Goal: Task Accomplishment & Management: Manage account settings

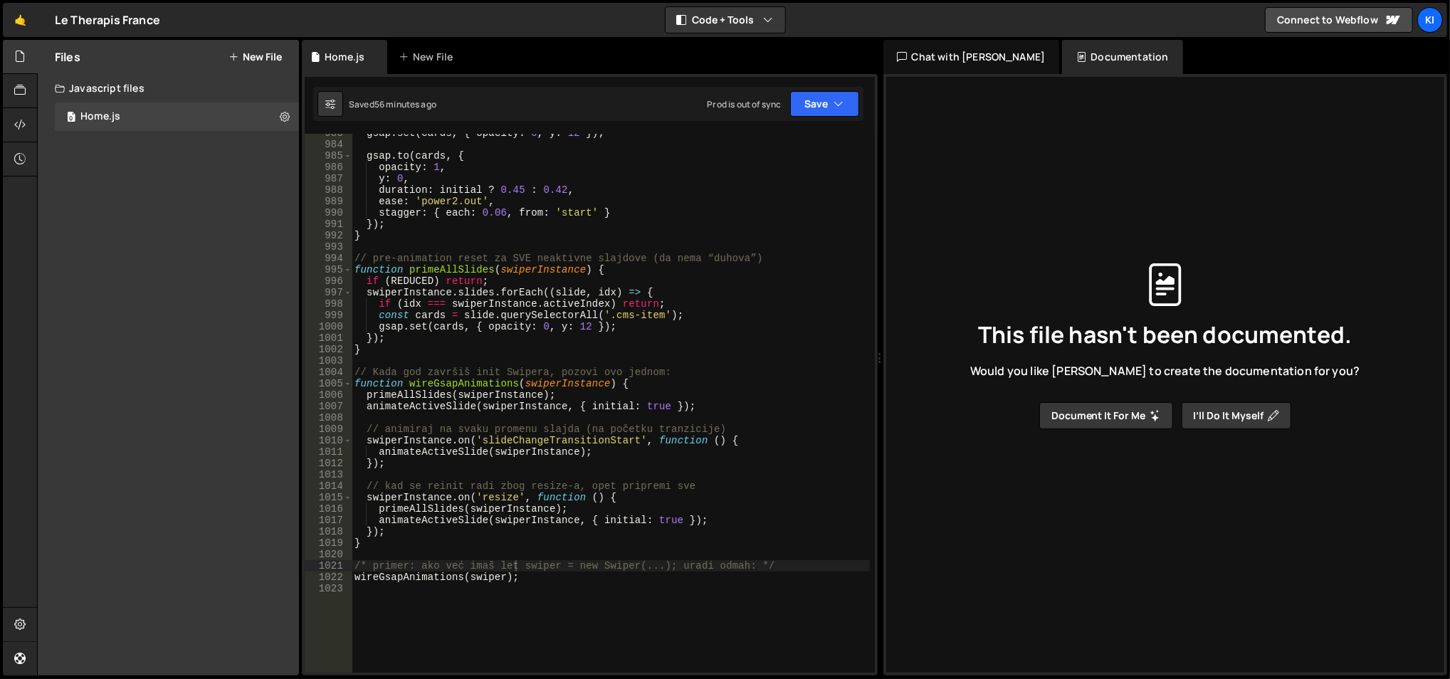
scroll to position [11280, 0]
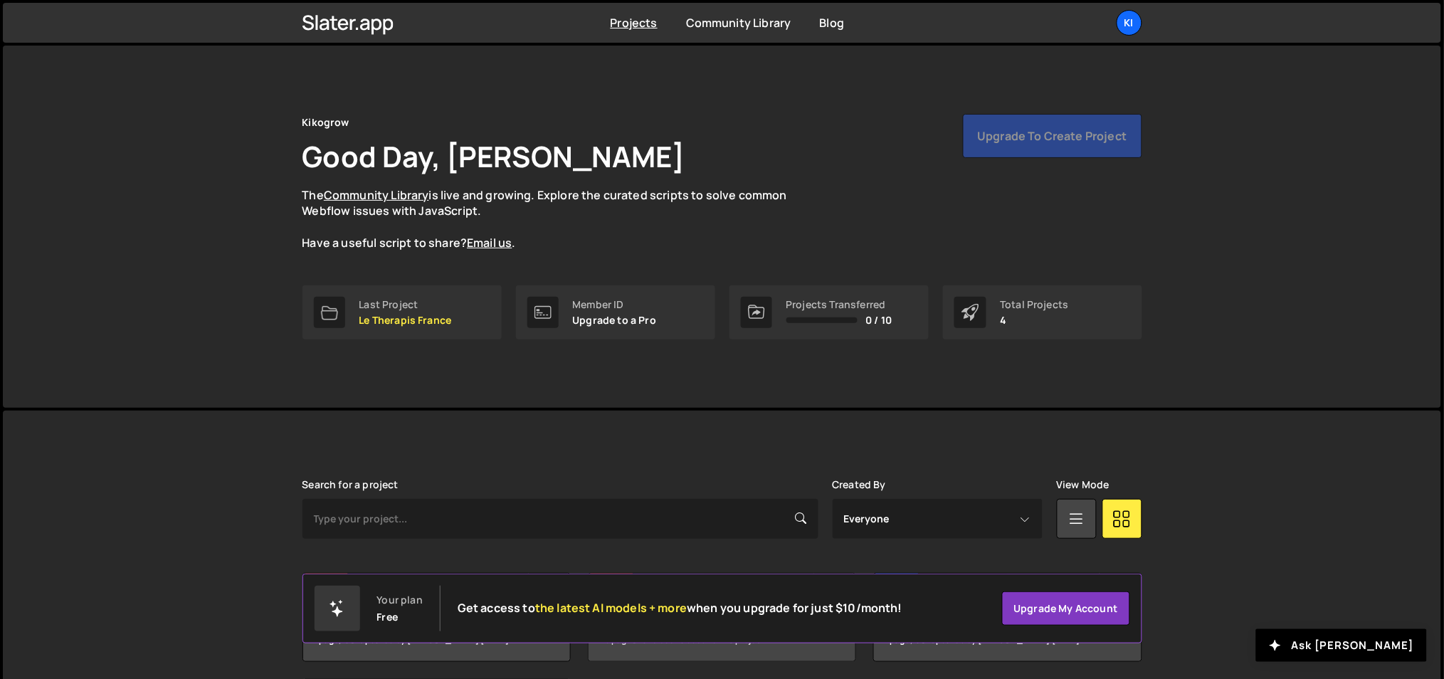
scroll to position [159, 0]
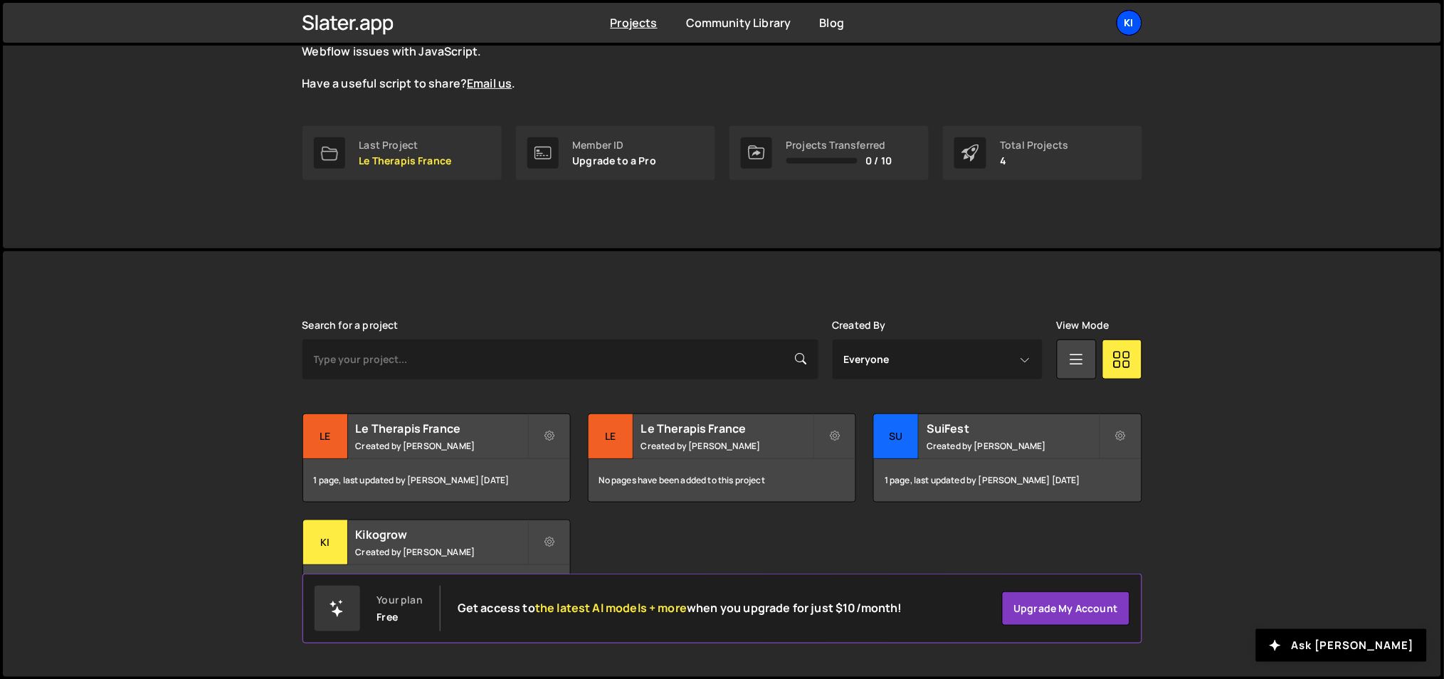
click at [1139, 23] on div "Ki" at bounding box center [1130, 23] width 26 height 26
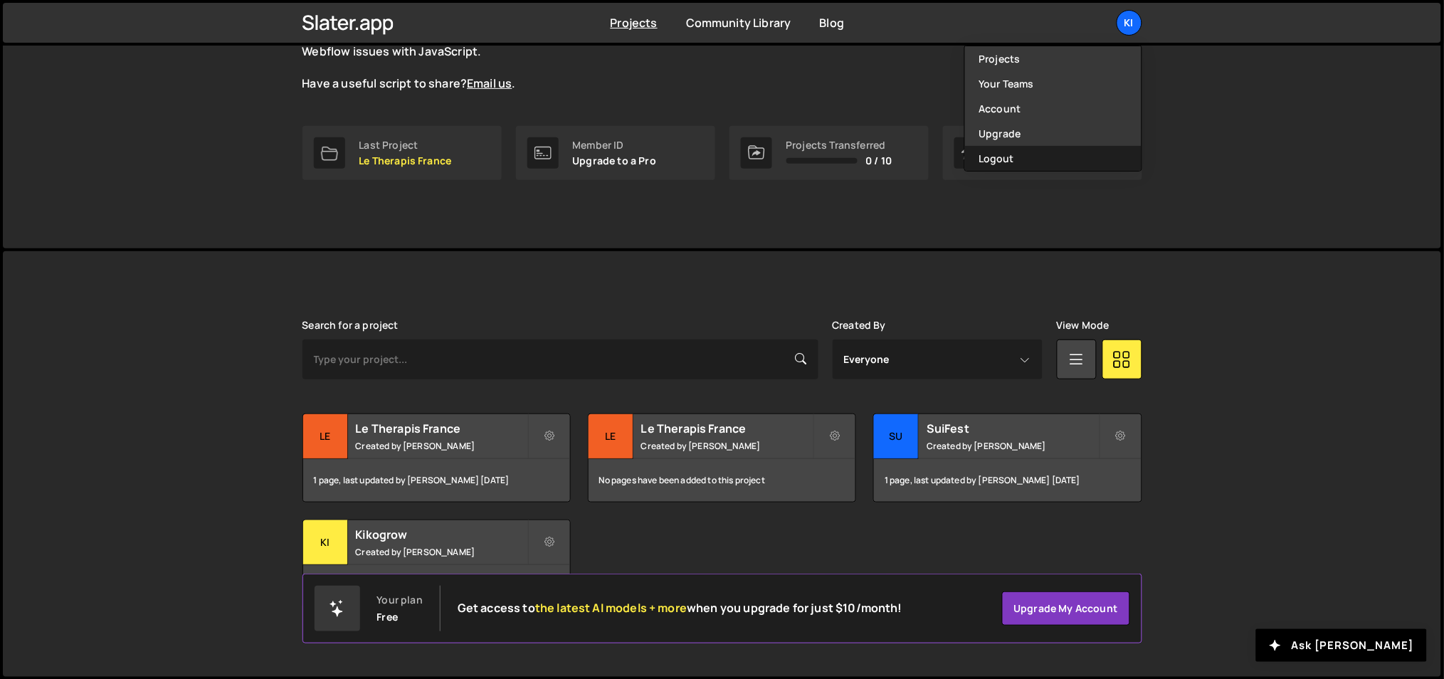
click at [1069, 154] on button "Logout" at bounding box center [1053, 158] width 177 height 25
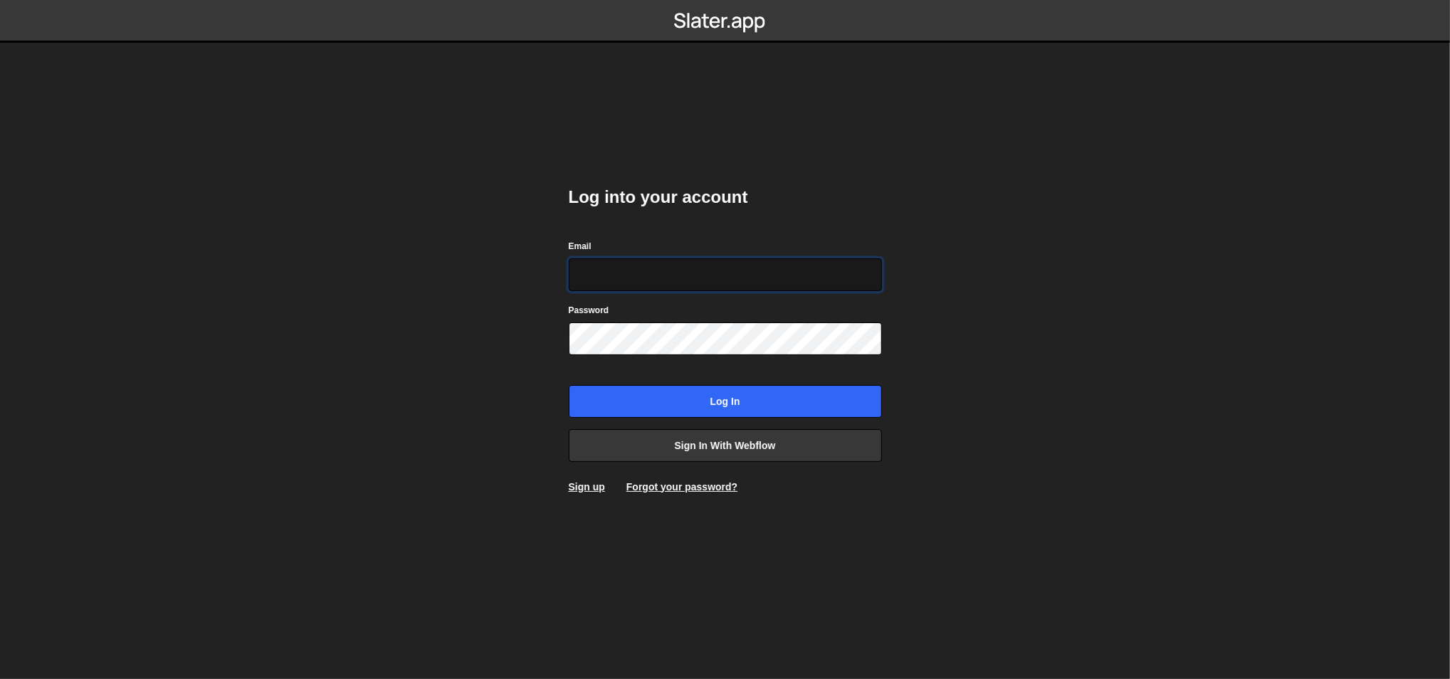
type input "[EMAIL_ADDRESS][DOMAIN_NAME]"
click at [718, 274] on input "[EMAIL_ADDRESS][DOMAIN_NAME]" at bounding box center [725, 274] width 313 height 33
click at [463, 265] on body "Log into your account Email ognjen@flowhivedigital.com Password Log in Sign in …" at bounding box center [725, 339] width 1450 height 679
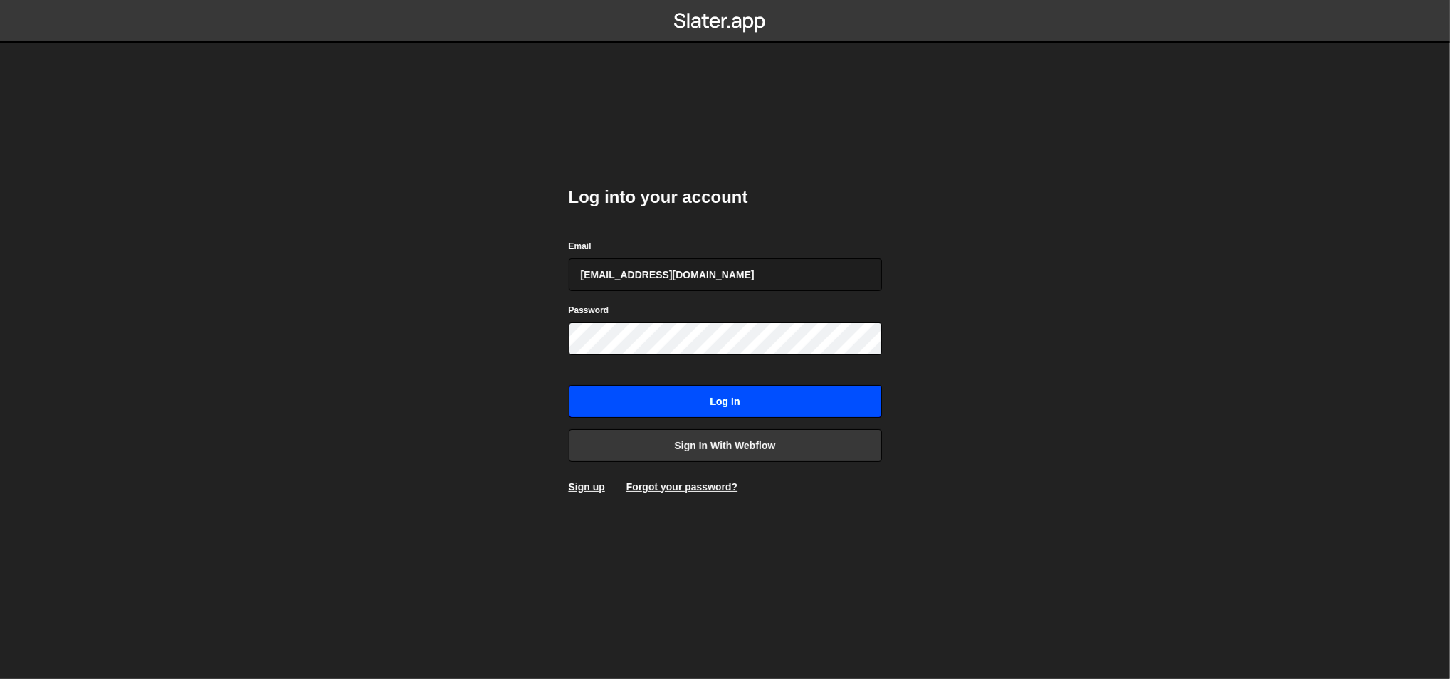
click at [705, 402] on input "Log in" at bounding box center [725, 401] width 313 height 33
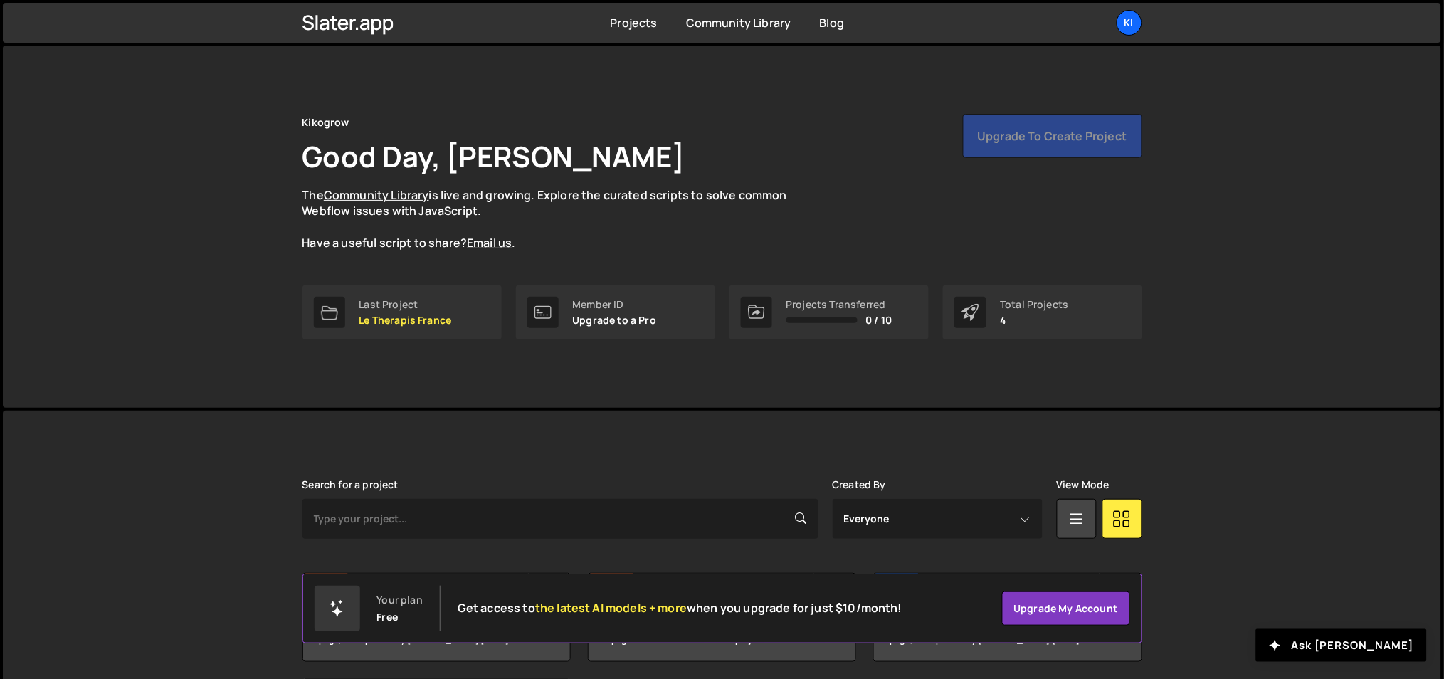
scroll to position [159, 0]
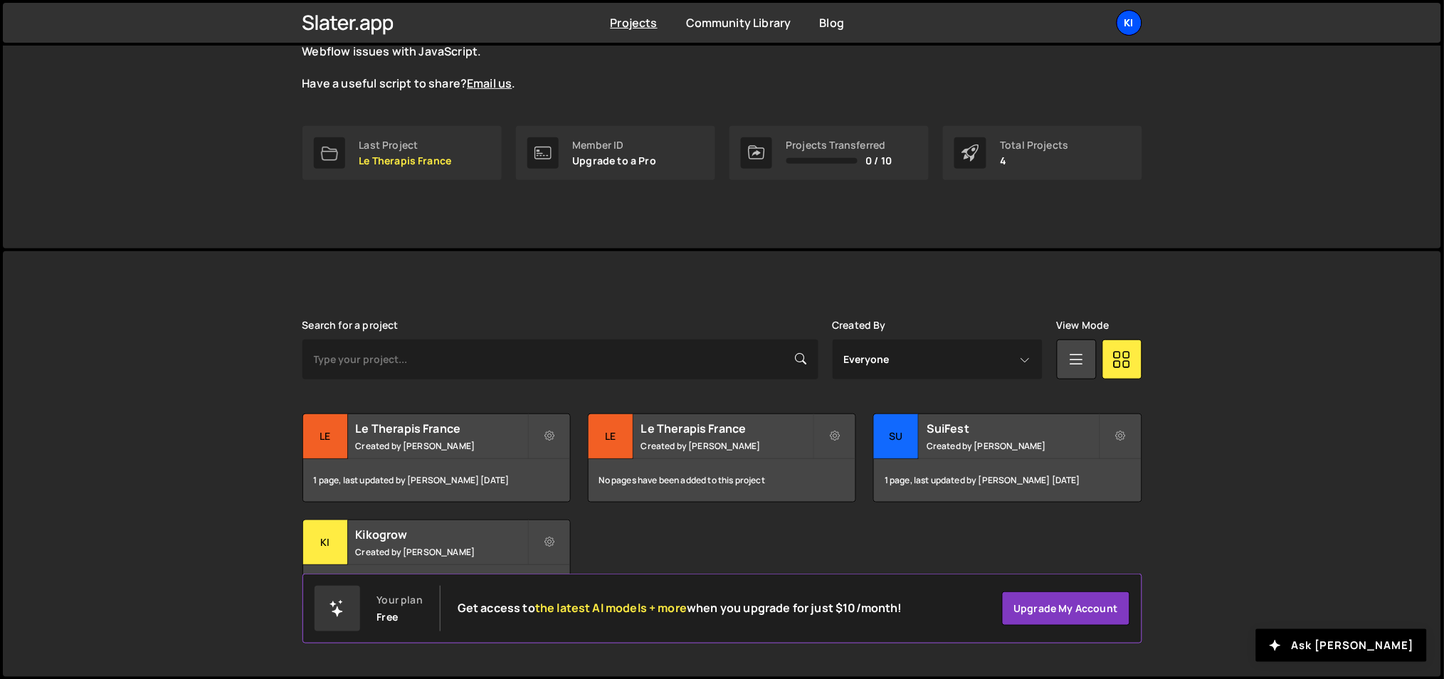
click at [1135, 19] on div "Ki" at bounding box center [1130, 23] width 26 height 26
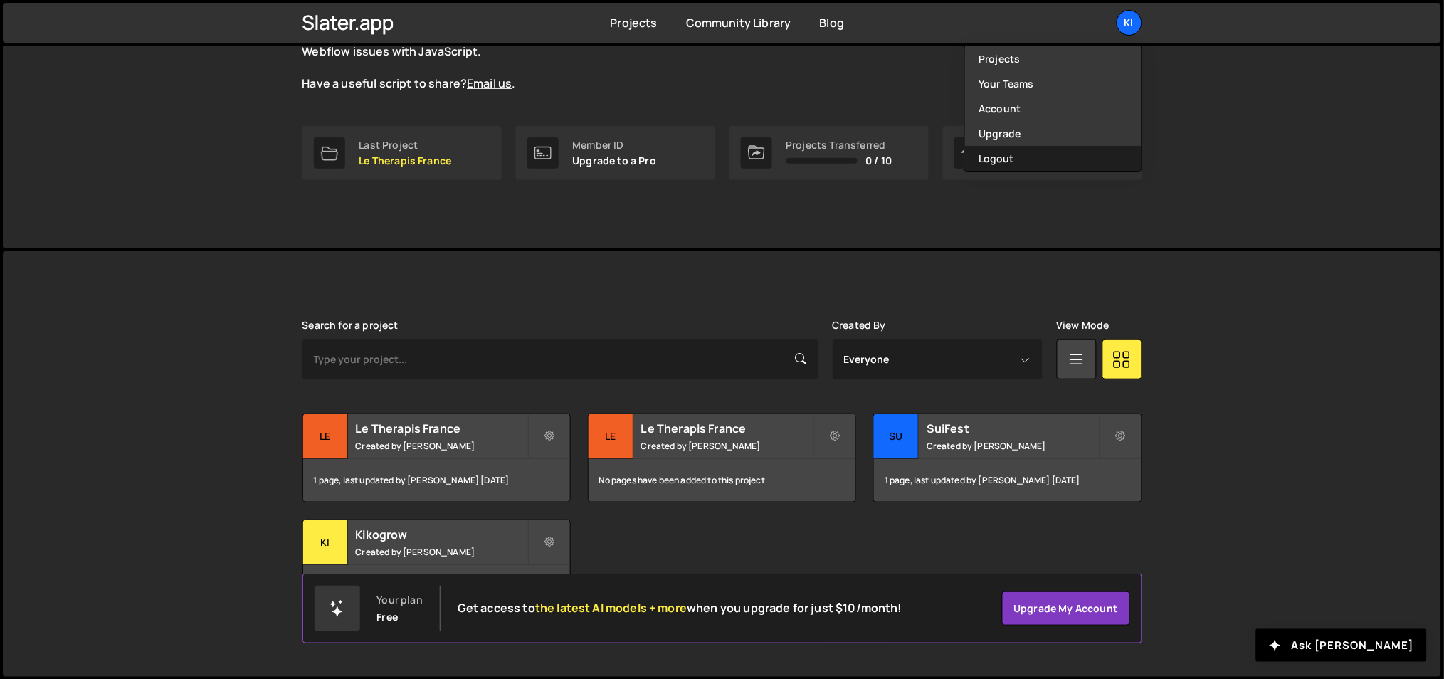
click at [1062, 154] on button "Logout" at bounding box center [1053, 158] width 177 height 25
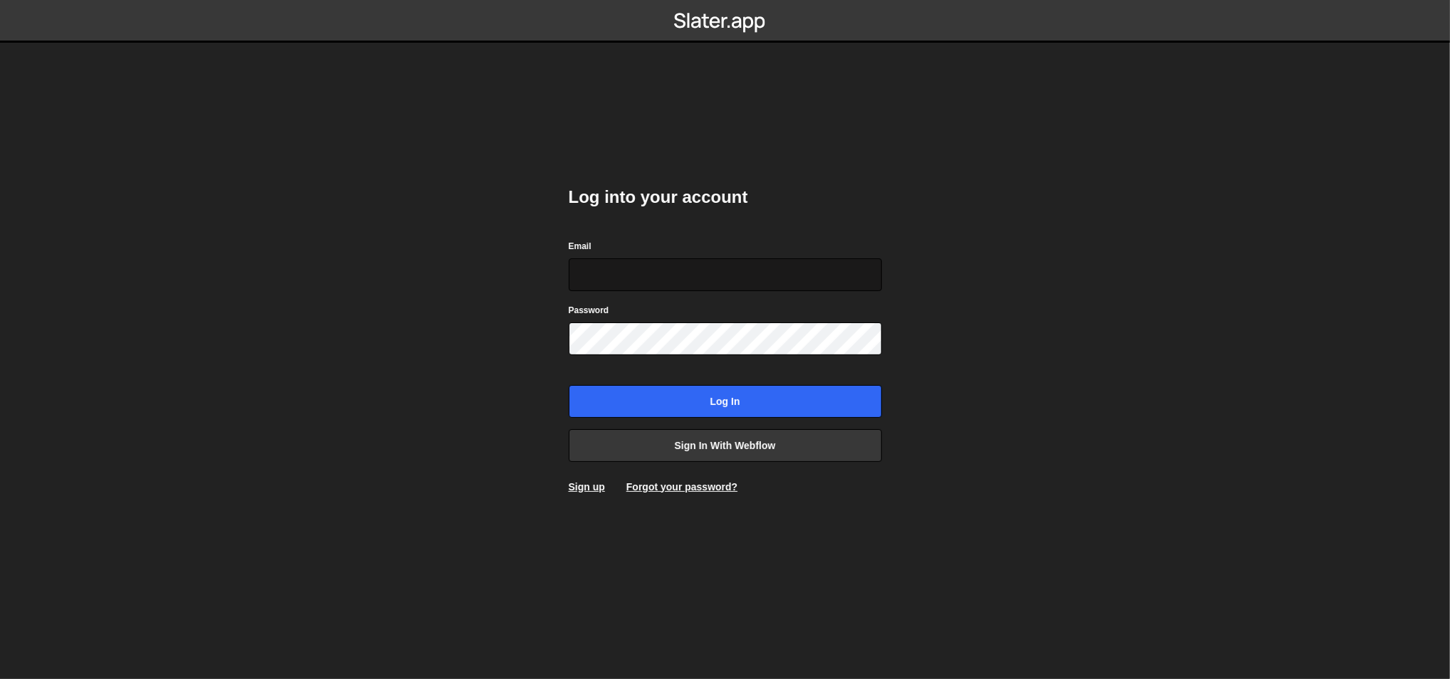
type input "[EMAIL_ADDRESS][DOMAIN_NAME]"
click at [708, 270] on input "[EMAIL_ADDRESS][DOMAIN_NAME]" at bounding box center [725, 274] width 313 height 33
drag, startPoint x: 454, startPoint y: 349, endPoint x: 488, endPoint y: 359, distance: 35.1
click at [454, 349] on body "Log into your account Email [EMAIL_ADDRESS][DOMAIN_NAME] Password Log in Sign i…" at bounding box center [725, 339] width 1450 height 679
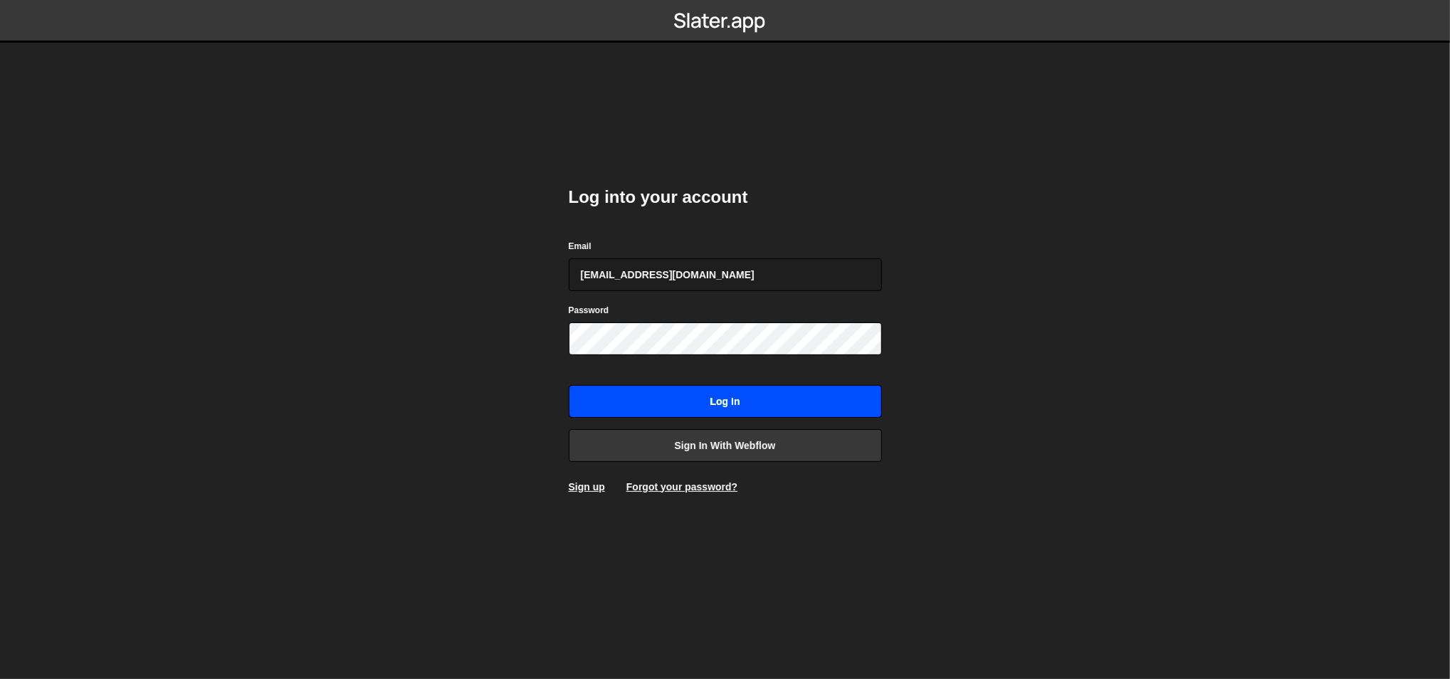
click at [617, 404] on input "Log in" at bounding box center [725, 401] width 313 height 33
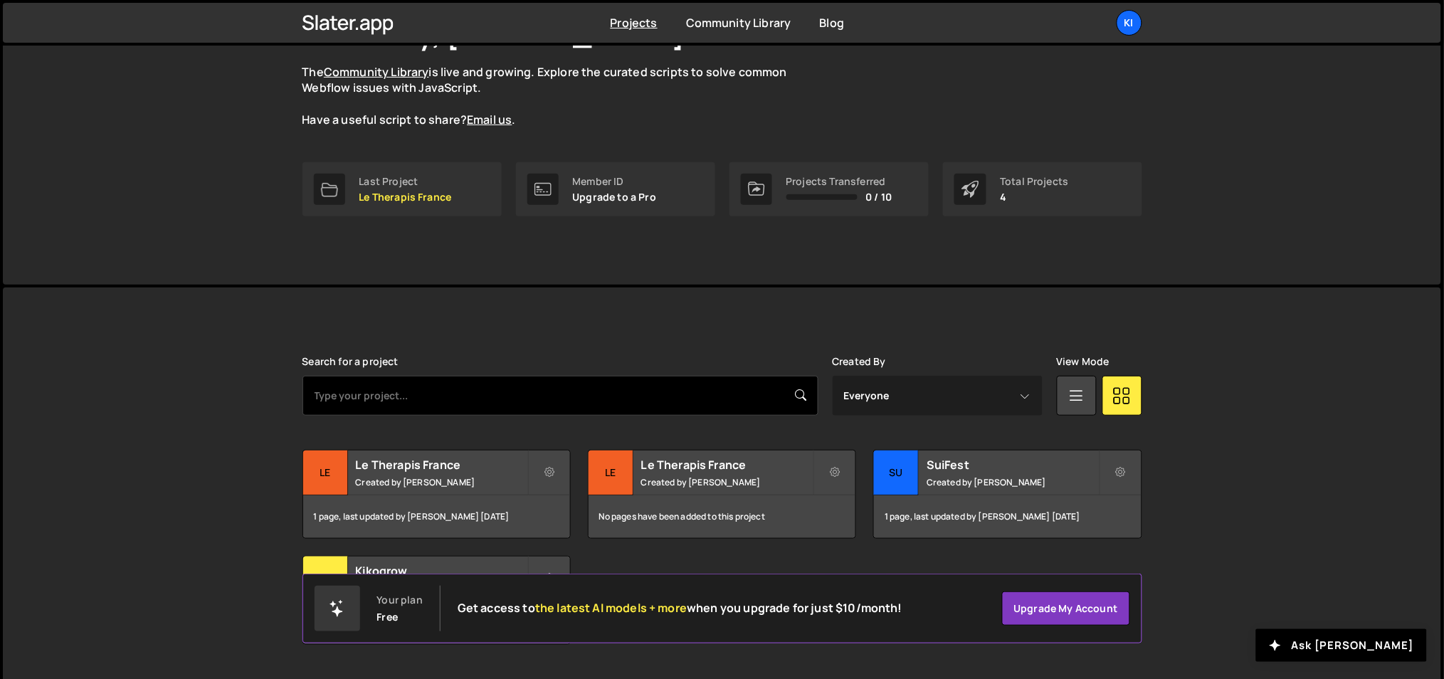
scroll to position [159, 0]
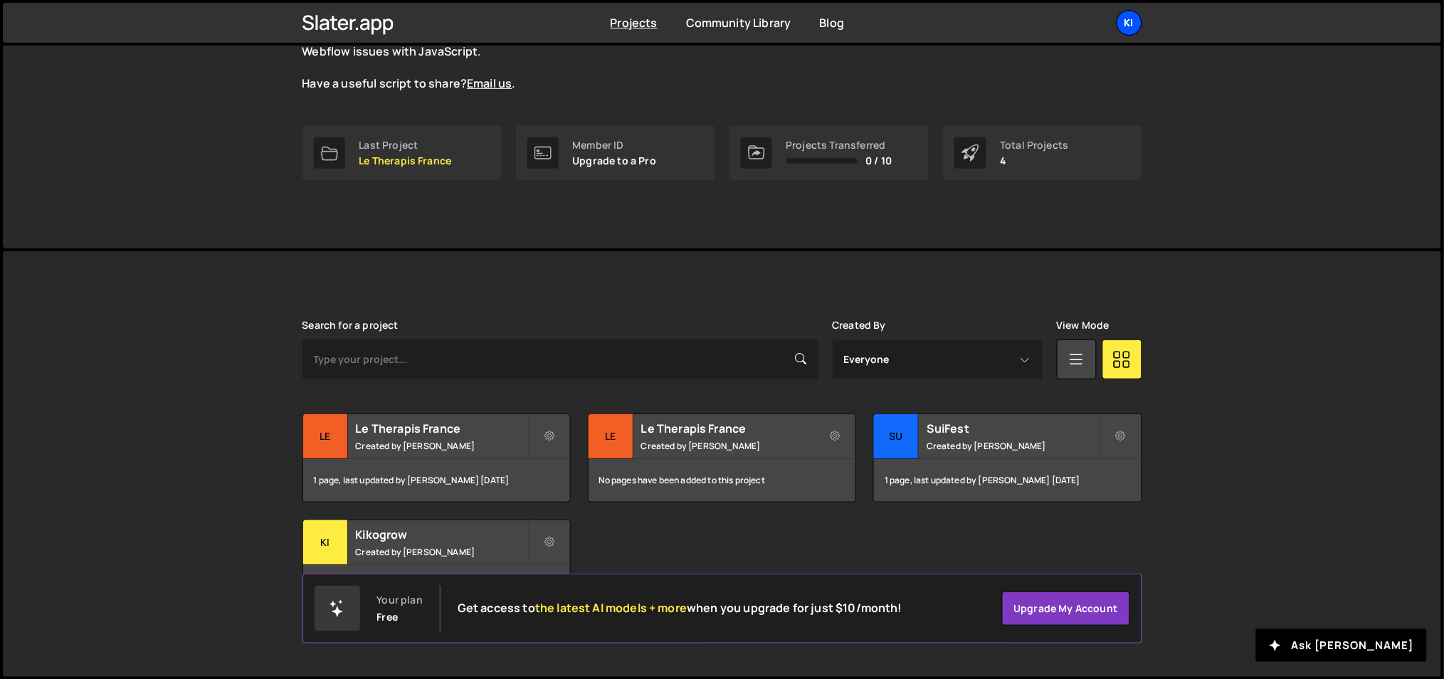
click at [1135, 21] on div "Ki" at bounding box center [1130, 23] width 26 height 26
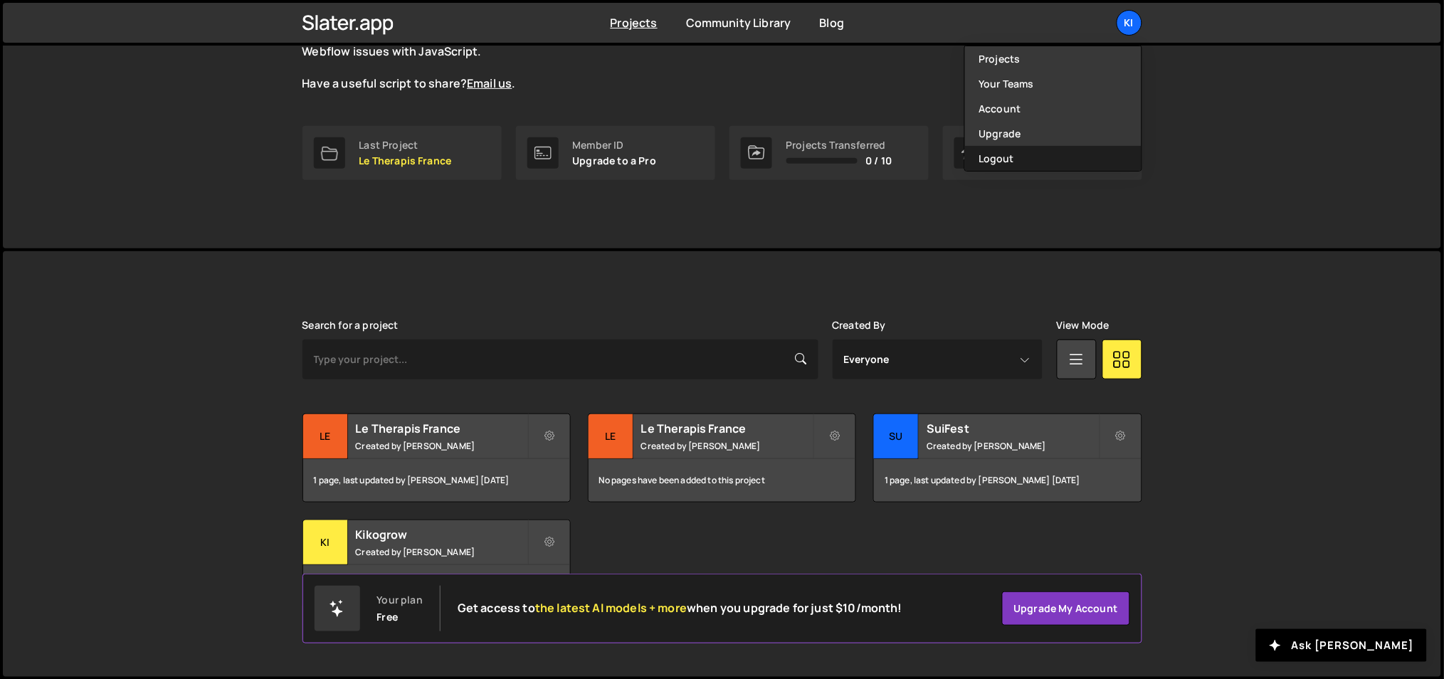
click at [1018, 156] on button "Logout" at bounding box center [1053, 158] width 177 height 25
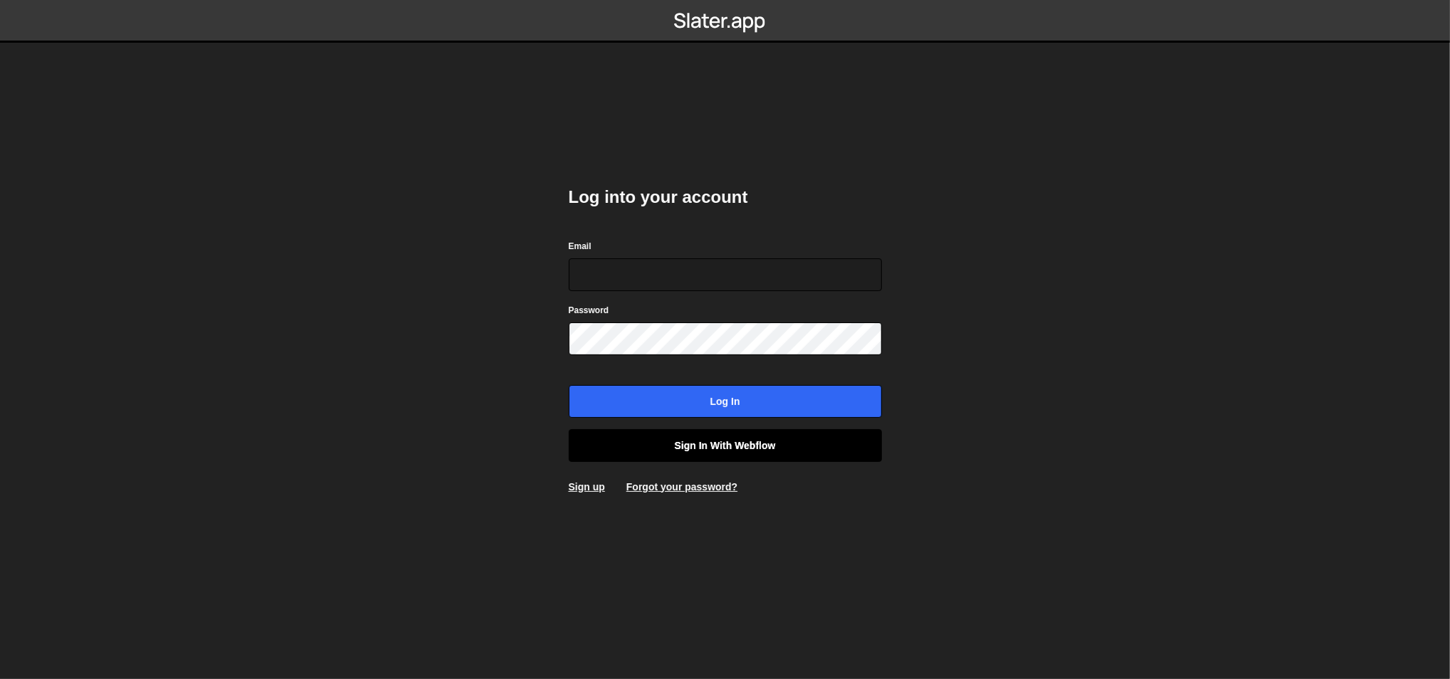
type input "[EMAIL_ADDRESS][DOMAIN_NAME]"
click at [708, 430] on link "Sign in with Webflow" at bounding box center [725, 445] width 313 height 33
